Goal: Information Seeking & Learning: Find contact information

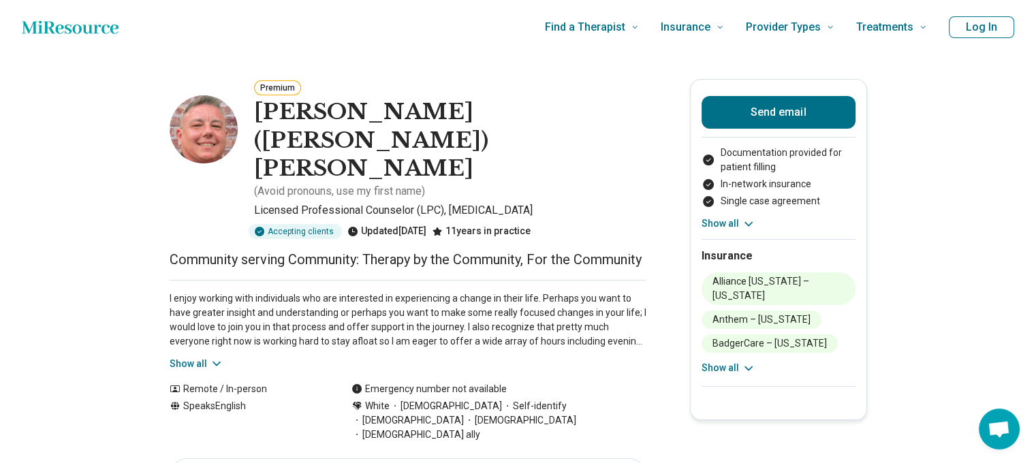
scroll to position [68, 0]
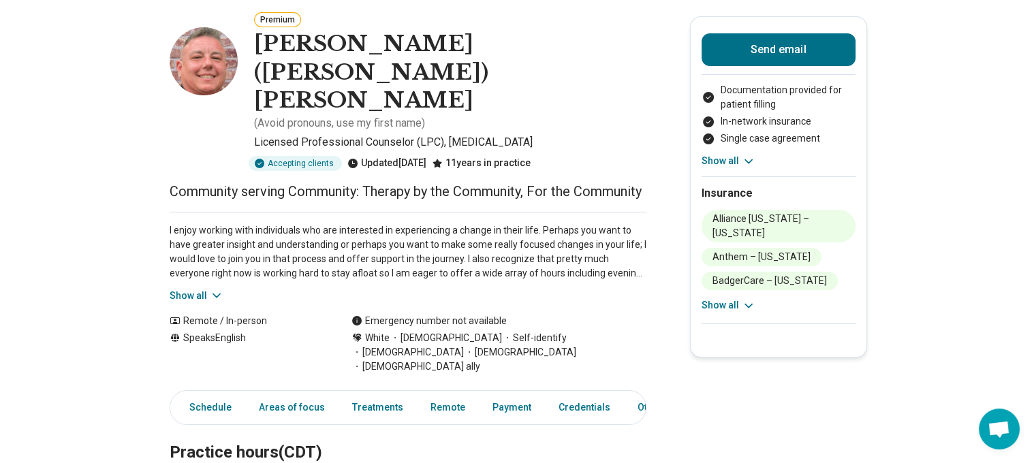
click at [201, 289] on button "Show all" at bounding box center [197, 296] width 54 height 14
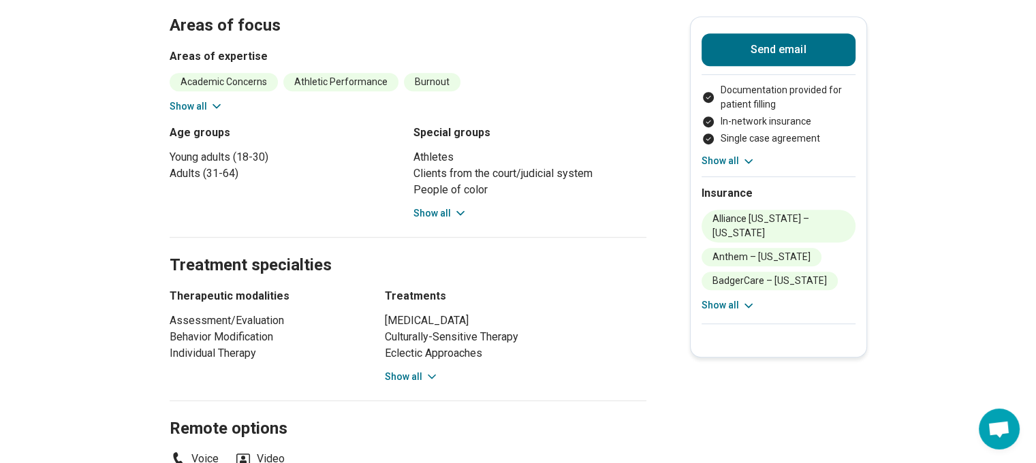
scroll to position [749, 0]
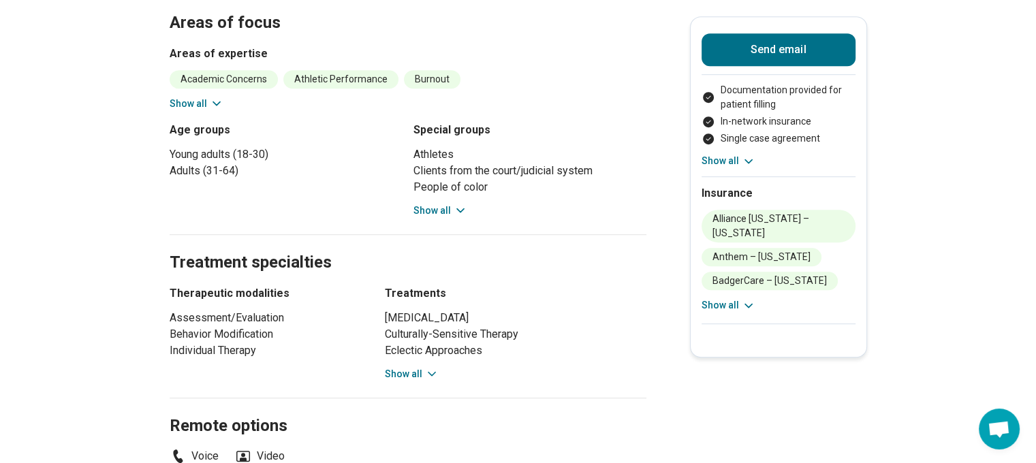
click at [401, 367] on button "Show all" at bounding box center [412, 374] width 54 height 14
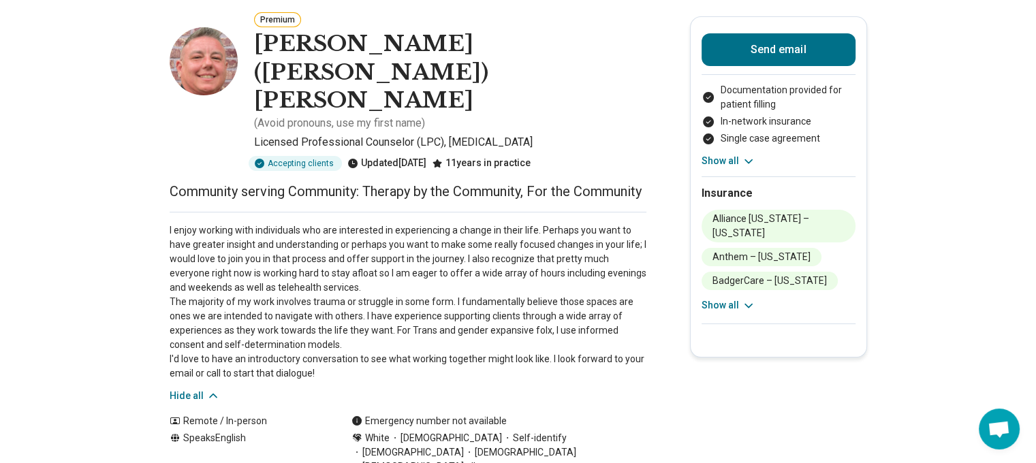
scroll to position [0, 0]
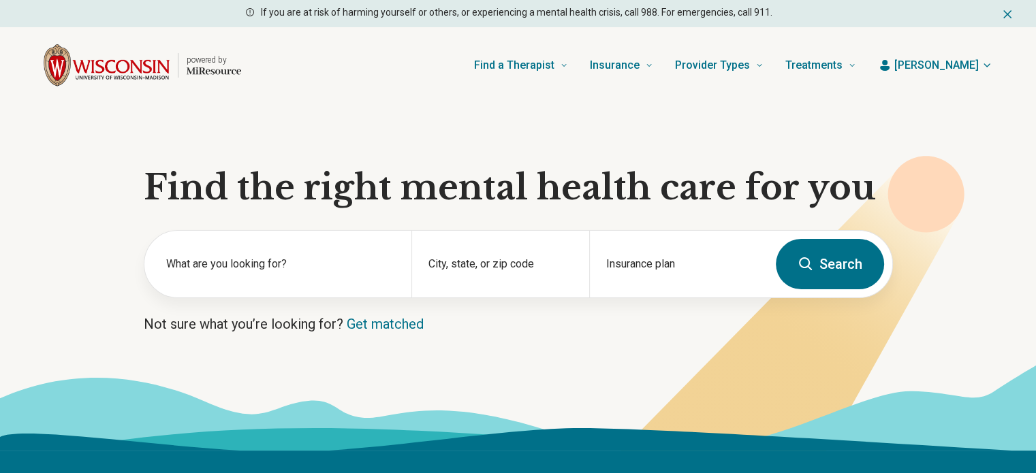
click at [286, 261] on label "What are you looking for?" at bounding box center [280, 264] width 229 height 16
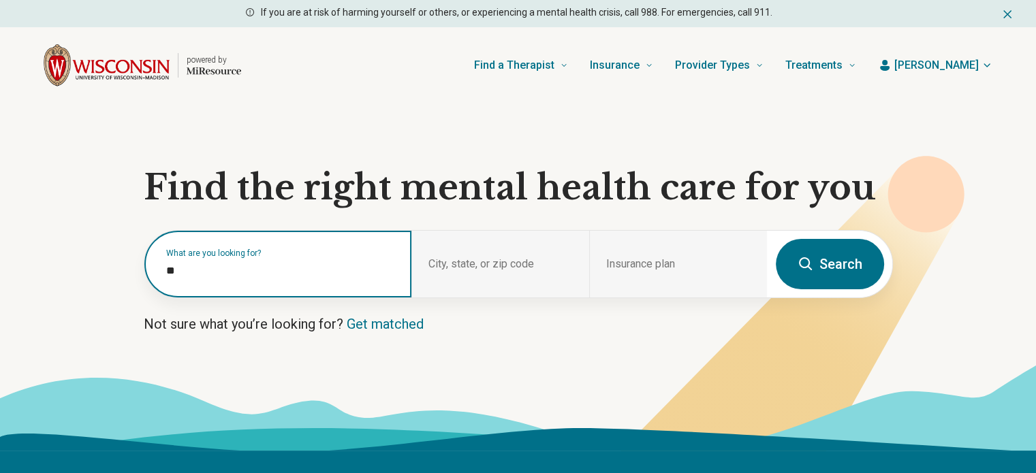
type input "***"
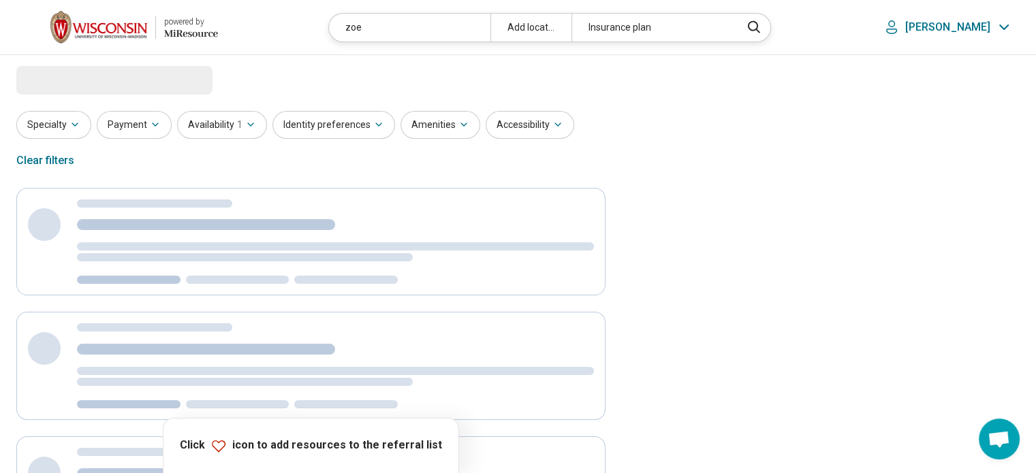
select select "***"
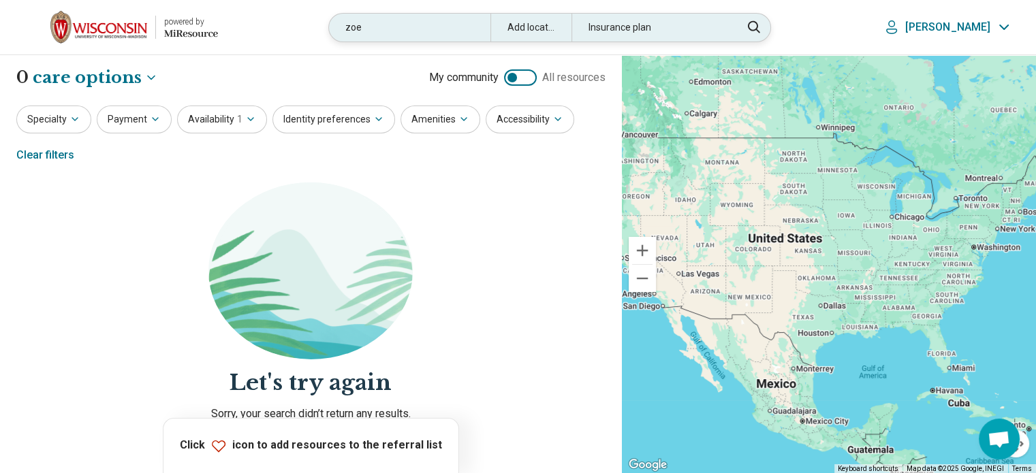
click at [400, 31] on div "zoe" at bounding box center [409, 28] width 161 height 28
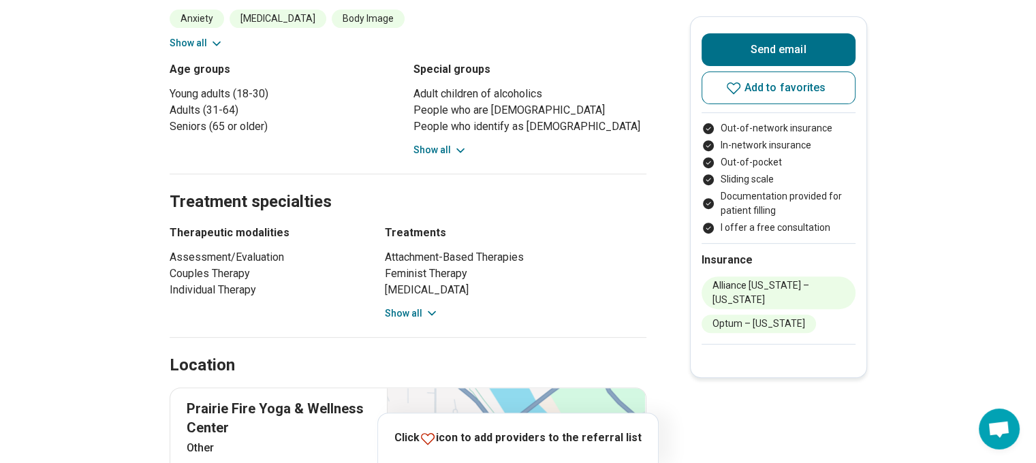
scroll to position [545, 0]
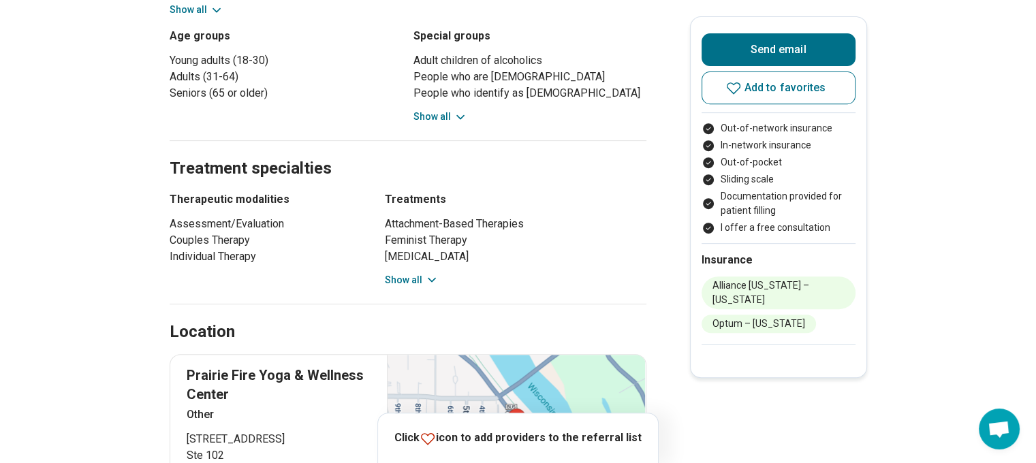
click at [400, 273] on button "Show all" at bounding box center [412, 280] width 54 height 14
